Goal: Check status: Check status

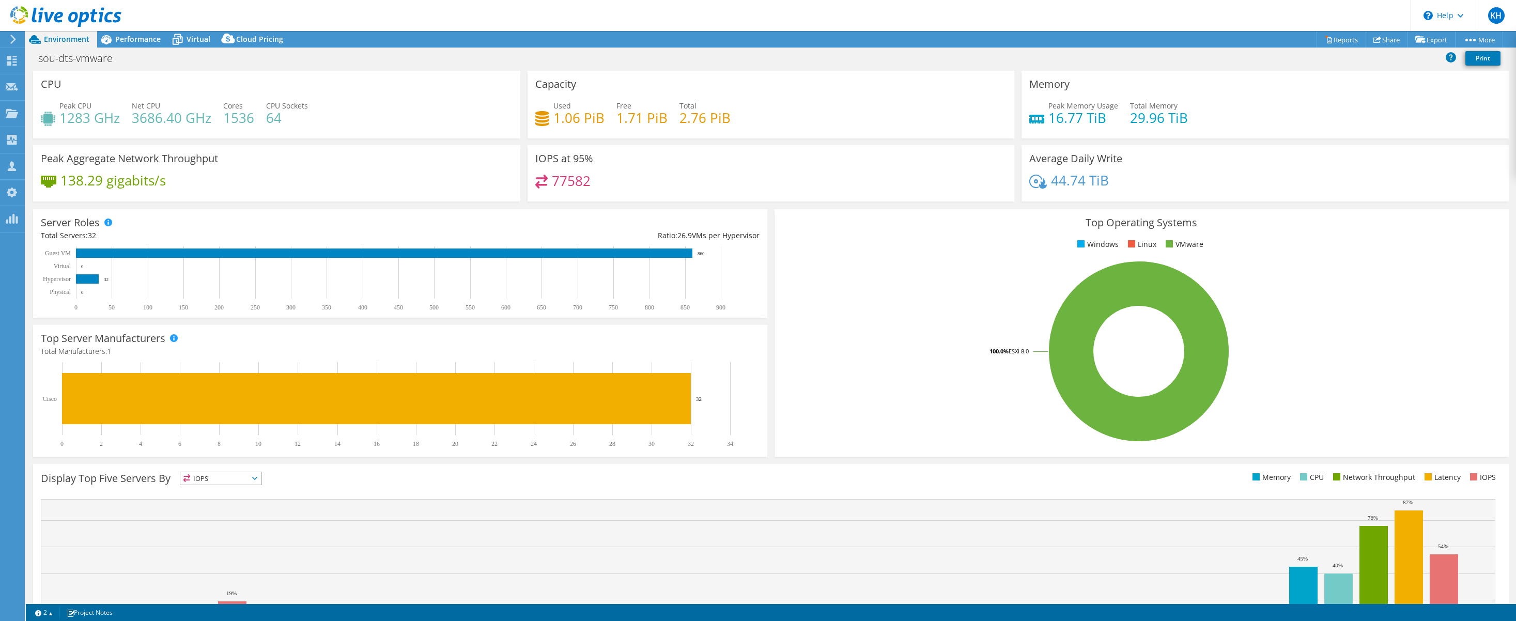
select select "USD"
click at [137, 41] on span "Performance" at bounding box center [137, 39] width 45 height 10
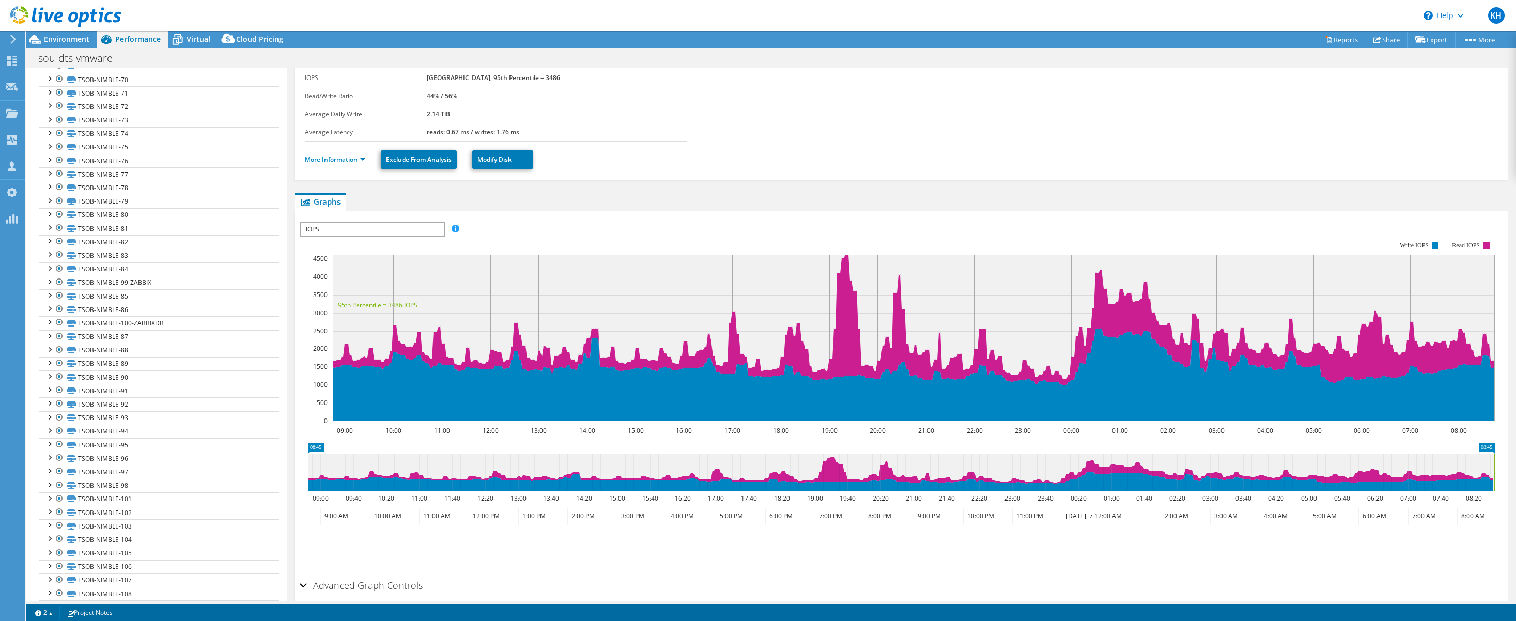
scroll to position [1268, 0]
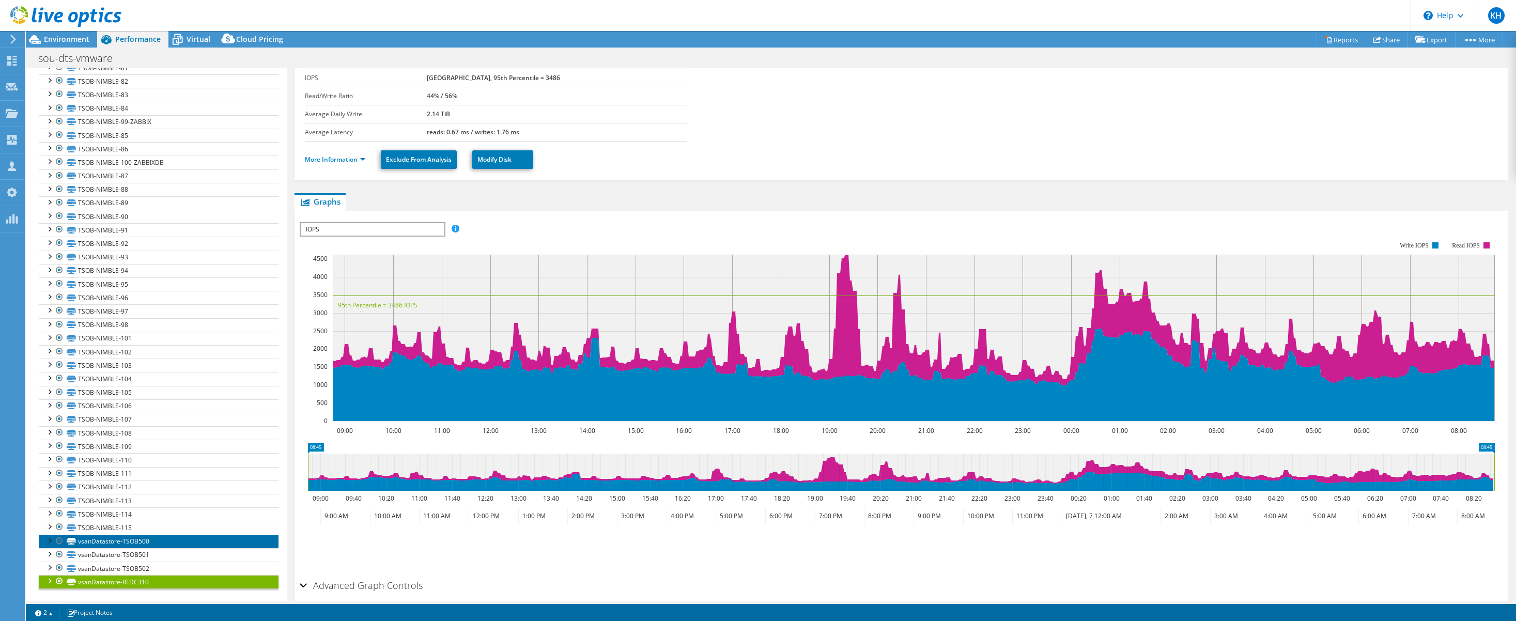
click at [160, 542] on link "vsanDatastore-TSOB500" at bounding box center [159, 541] width 240 height 13
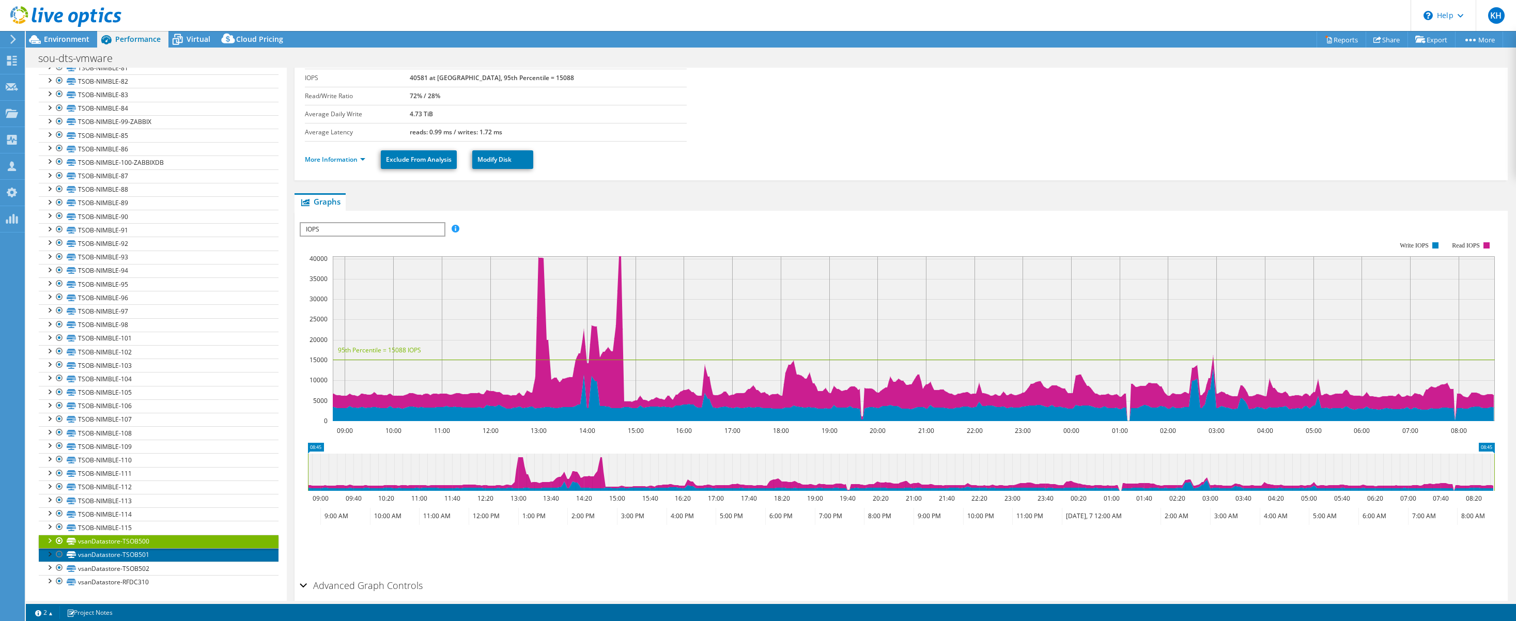
click at [172, 551] on link "vsanDatastore-TSOB501" at bounding box center [159, 554] width 240 height 13
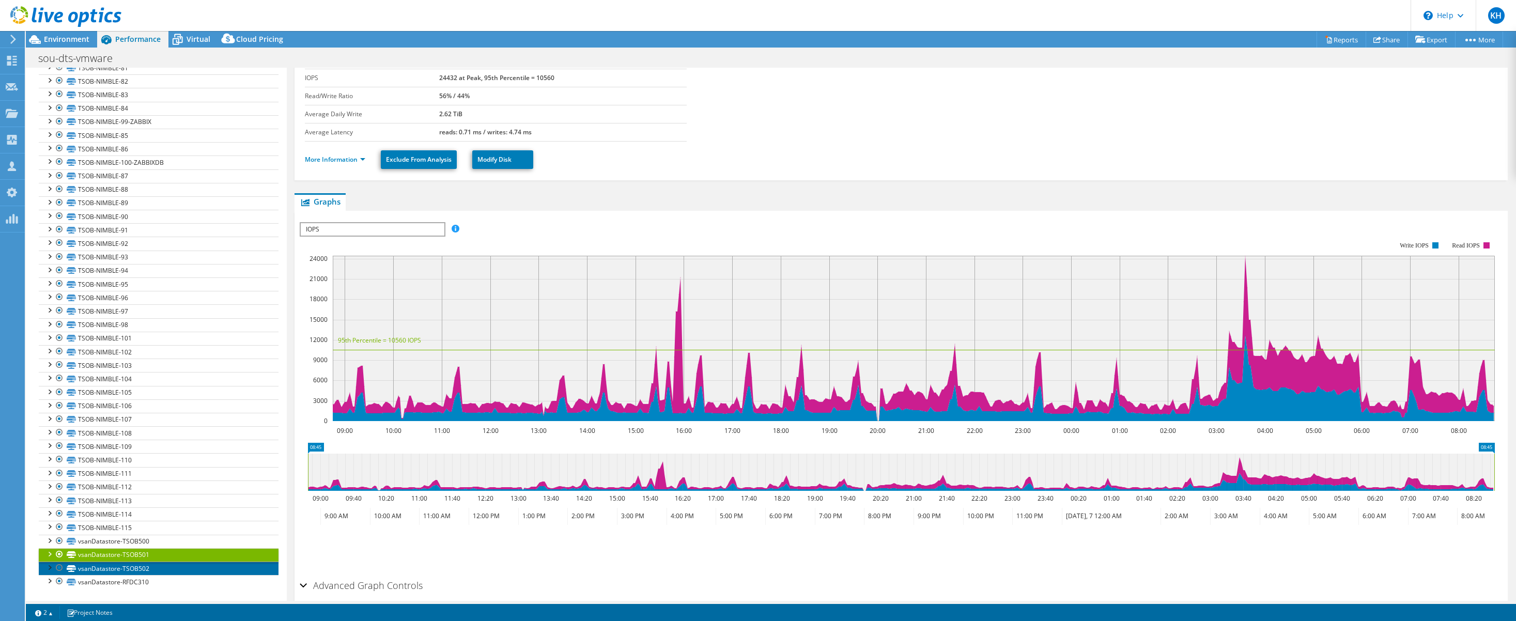
click at [179, 573] on link "vsanDatastore-TSOB502" at bounding box center [159, 568] width 240 height 13
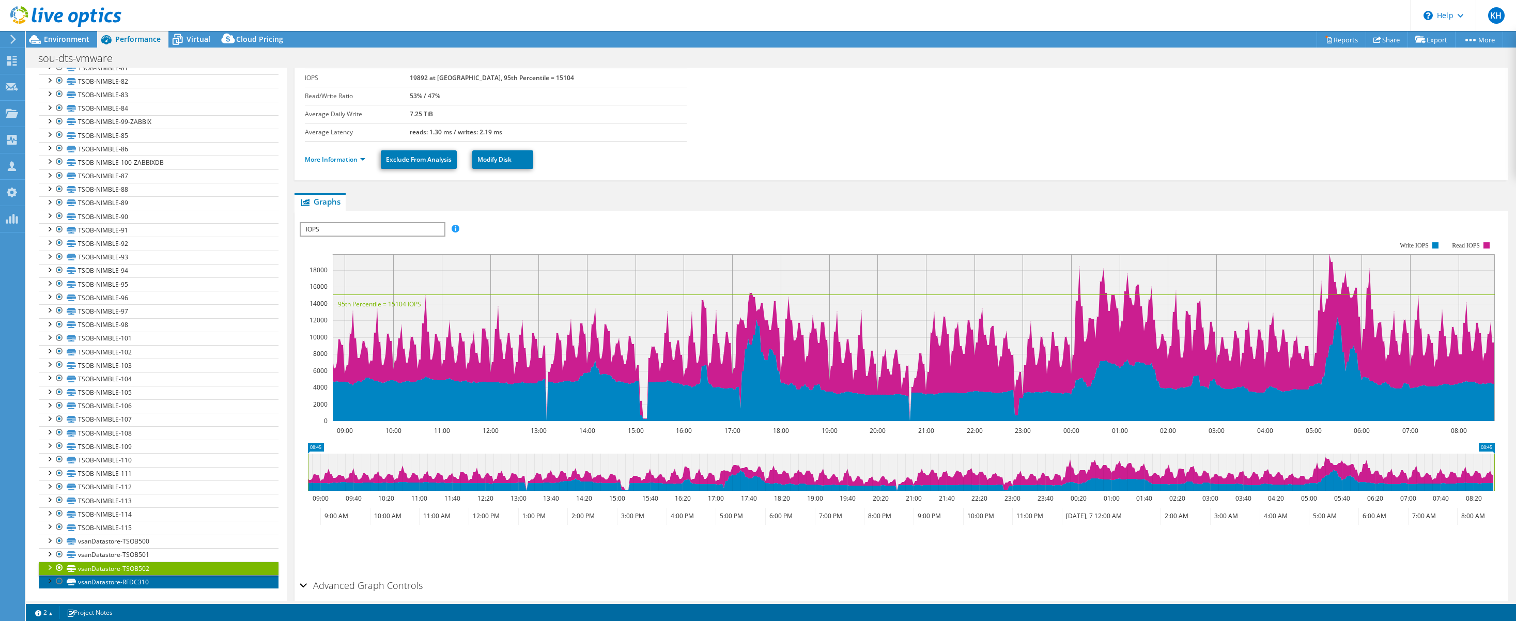
click at [181, 582] on link "vsanDatastore-RFDC310" at bounding box center [159, 581] width 240 height 13
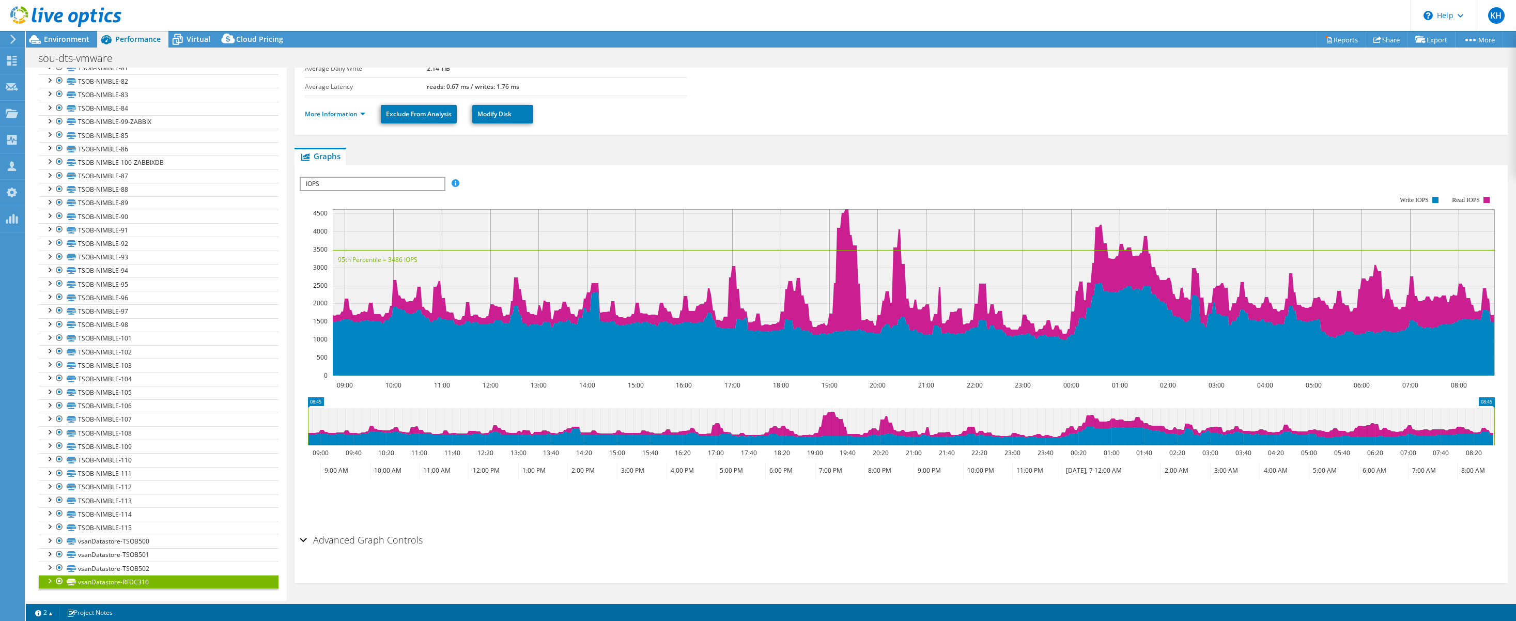
scroll to position [0, 0]
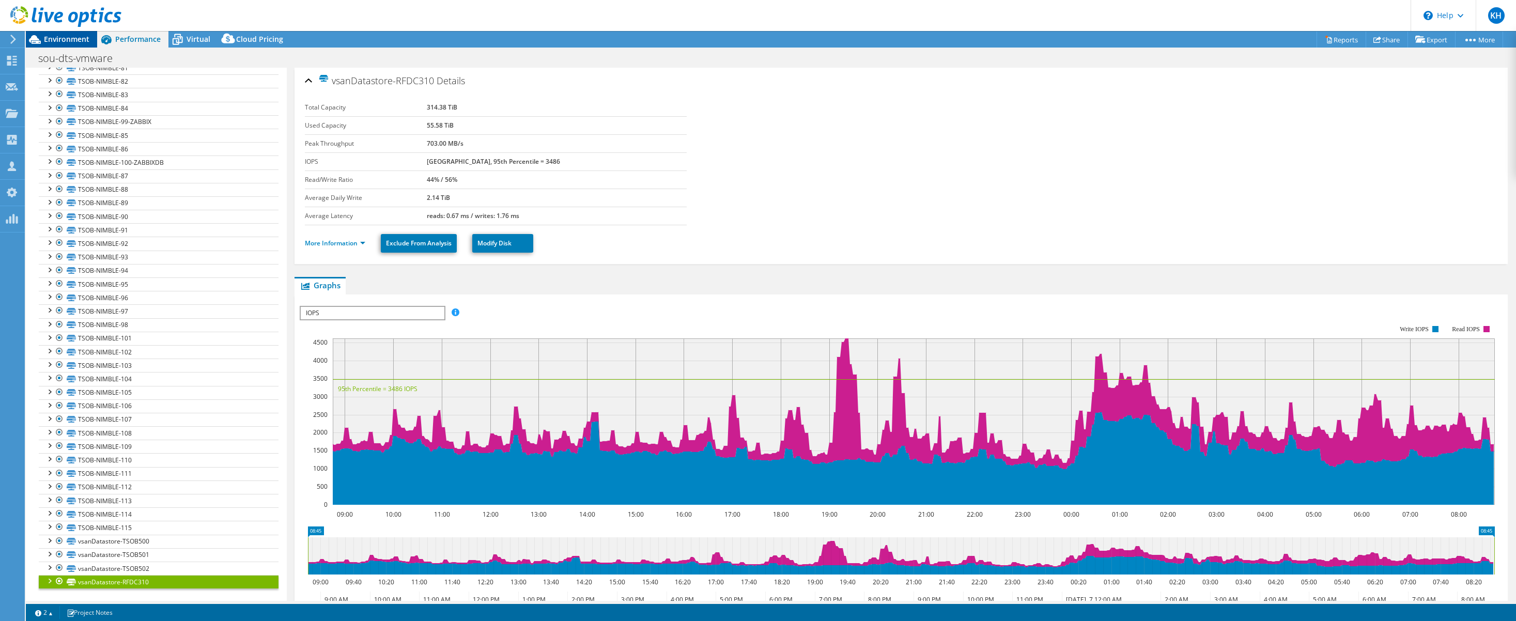
click at [75, 39] on span "Environment" at bounding box center [66, 39] width 45 height 10
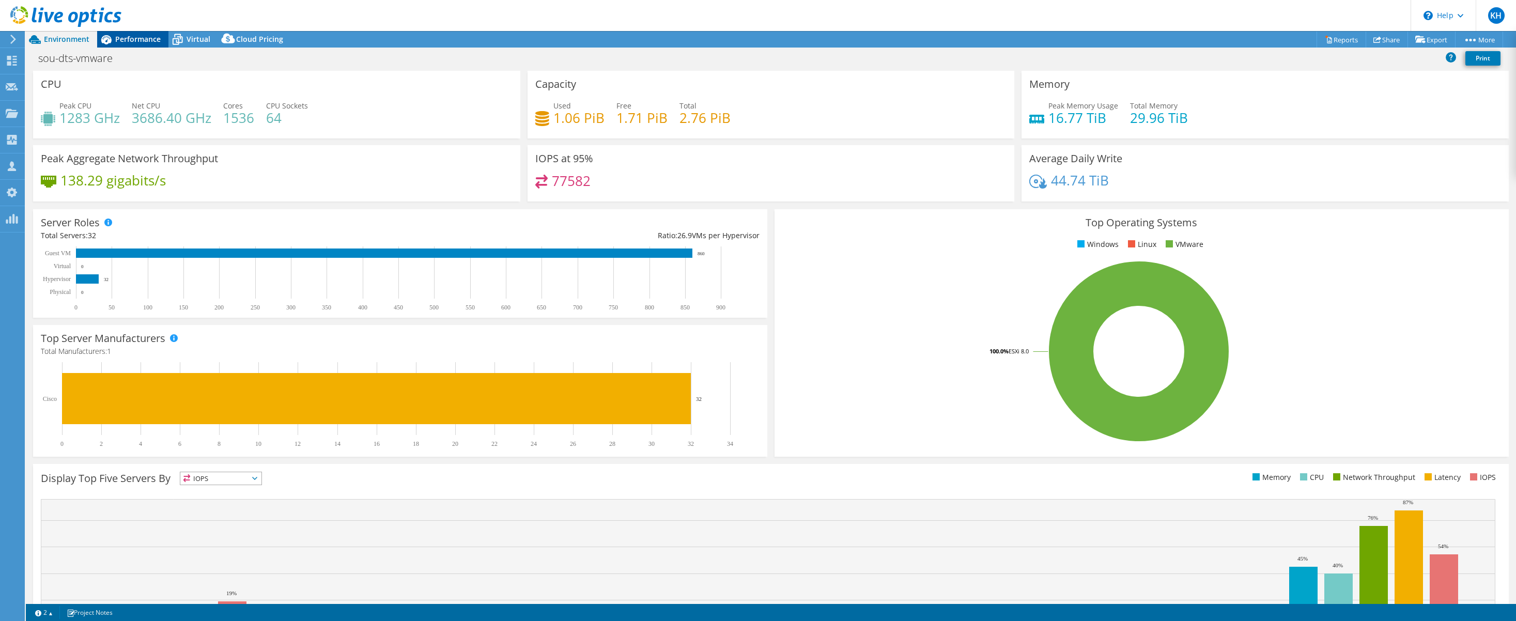
click at [141, 38] on span "Performance" at bounding box center [137, 39] width 45 height 10
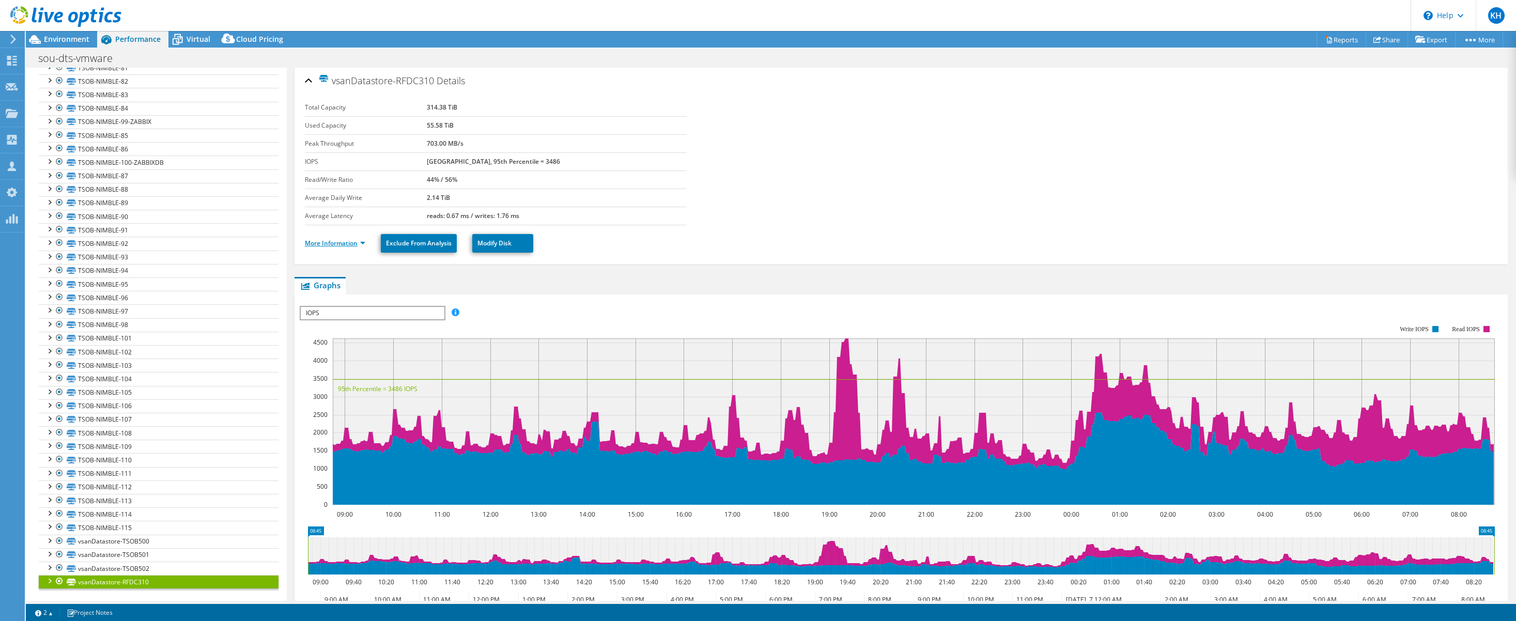
click at [349, 243] on link "More Information" at bounding box center [335, 243] width 60 height 9
